Goal: Task Accomplishment & Management: Complete application form

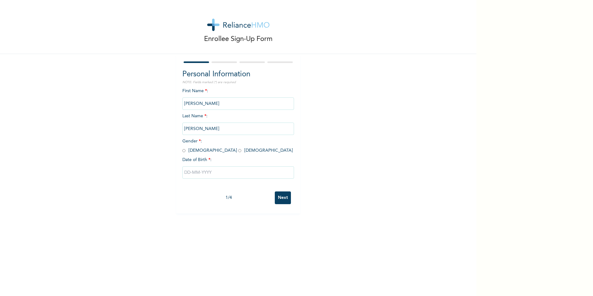
click at [216, 173] on input "text" at bounding box center [239, 172] width 112 height 12
select select "9"
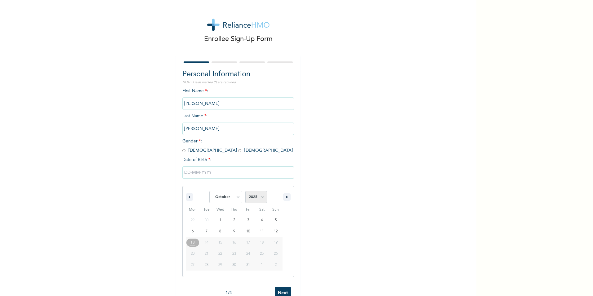
click at [253, 196] on select "2025 2024 2023 2022 2021 2020 2019 2018 2017 2016 2015 2014 2013 2012 2011 2010…" at bounding box center [257, 197] width 22 height 12
select select "1994"
click at [246, 191] on select "2025 2024 2023 2022 2021 2020 2019 2018 2017 2016 2015 2014 2013 2012 2011 2010…" at bounding box center [257, 197] width 22 height 12
click at [225, 199] on select "January February March April May June July August September October November De…" at bounding box center [226, 197] width 33 height 12
select select "3"
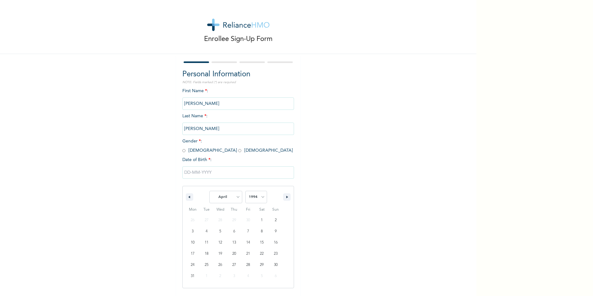
click at [210, 191] on select "January February March April May June July August September October November De…" at bounding box center [226, 197] width 33 height 12
type input "[DATE]"
click at [183, 151] on input "radio" at bounding box center [184, 151] width 3 height 6
radio input "true"
click at [278, 199] on input "Next" at bounding box center [283, 198] width 16 height 13
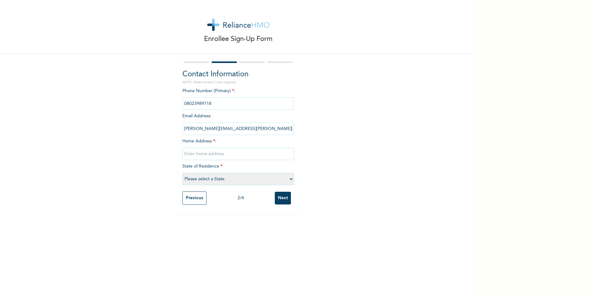
click at [232, 155] on input "text" at bounding box center [239, 154] width 112 height 12
type input "[STREET_ADDRESS]"
select select "25"
click at [156, 188] on div "Enrollee Sign-Up Form Contact Information NOTE: Fields marked (*) are required …" at bounding box center [238, 107] width 477 height 214
click at [280, 200] on input "Next" at bounding box center [283, 198] width 16 height 13
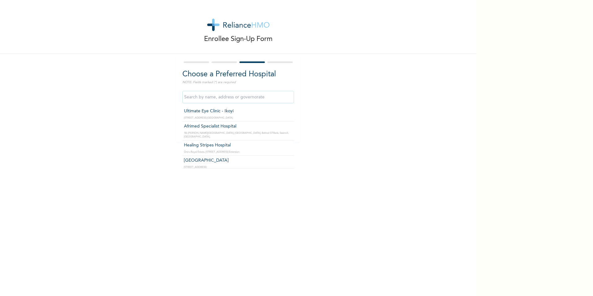
click at [220, 99] on input "text" at bounding box center [239, 97] width 112 height 12
type input "[PERSON_NAME]"
drag, startPoint x: 194, startPoint y: 97, endPoint x: 138, endPoint y: 99, distance: 56.2
click at [140, 99] on div "Enrollee Sign-Up Form Choose a Preferred Hospital NOTE: Fields marked (*) are r…" at bounding box center [238, 71] width 477 height 142
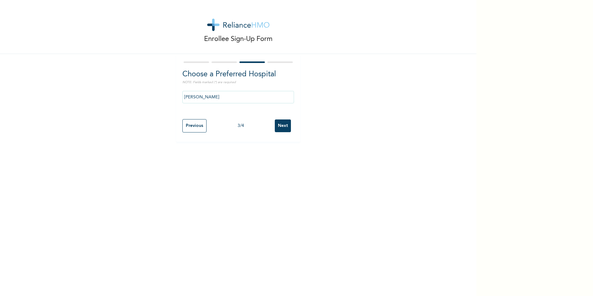
click at [432, 95] on div "Enrollee Sign-Up Form Choose a Preferred Hospital NOTE: Fields marked (*) are r…" at bounding box center [238, 71] width 477 height 142
